Goal: Task Accomplishment & Management: Use online tool/utility

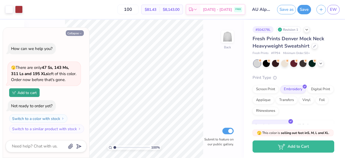
click at [78, 32] on button "Collapse" at bounding box center [75, 33] width 18 height 6
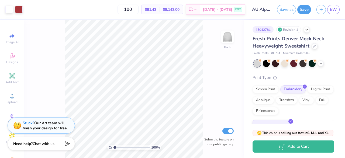
click at [323, 66] on div at bounding box center [294, 63] width 81 height 7
click at [322, 65] on div at bounding box center [321, 63] width 6 height 6
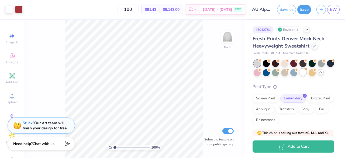
click at [307, 75] on div at bounding box center [303, 72] width 7 height 7
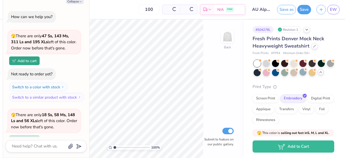
scroll to position [47, 0]
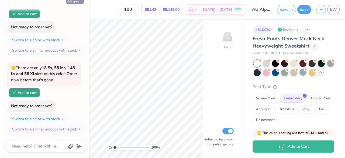
click at [79, 2] on icon "button" at bounding box center [80, 1] width 3 height 3
type textarea "x"
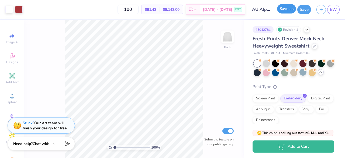
click at [285, 13] on button "Save as" at bounding box center [286, 8] width 19 height 9
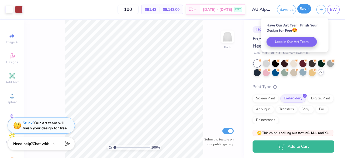
click at [303, 9] on button "Save" at bounding box center [305, 8] width 14 height 9
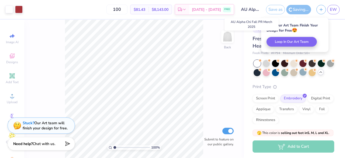
click at [253, 8] on input "AU Alpha Chi Fall PR Merch 2025" at bounding box center [250, 9] width 26 height 11
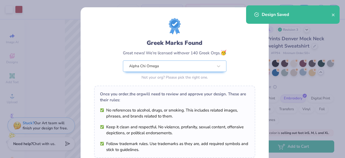
click at [178, 46] on div "Greek Marks Found" at bounding box center [175, 43] width 104 height 9
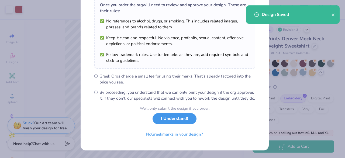
click at [172, 117] on button "I Understand!" at bounding box center [175, 118] width 44 height 11
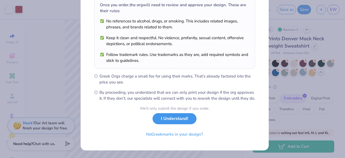
click at [178, 122] on button "I Understand!" at bounding box center [175, 118] width 44 height 11
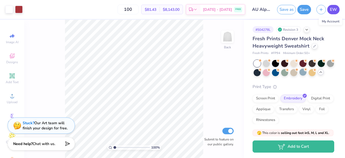
click at [334, 10] on span "EW" at bounding box center [333, 9] width 7 height 6
click at [338, 9] on link "EW" at bounding box center [334, 9] width 12 height 9
